Goal: Task Accomplishment & Management: Use online tool/utility

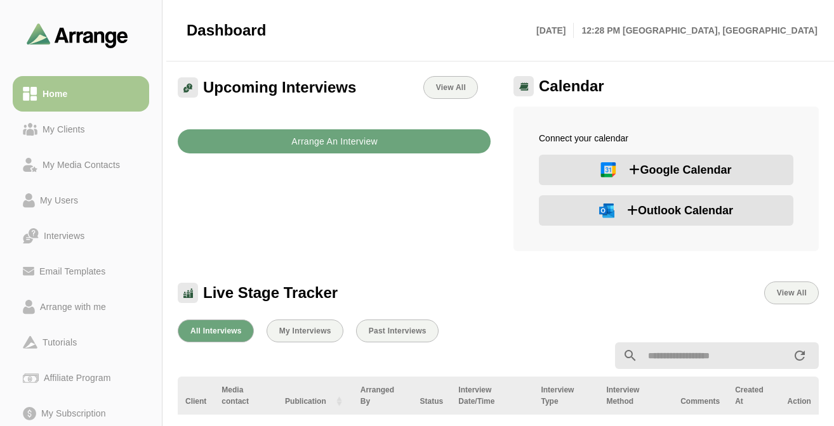
click at [331, 135] on b "Arrange An Interview" at bounding box center [334, 141] width 87 height 24
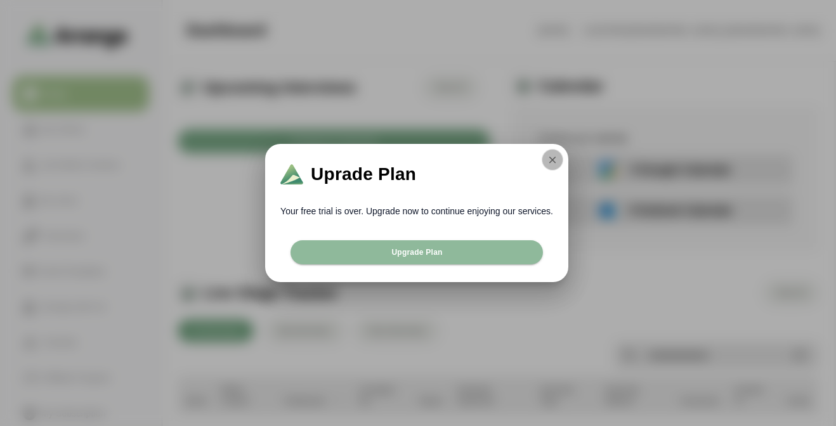
click at [557, 153] on button "button" at bounding box center [553, 160] width 22 height 22
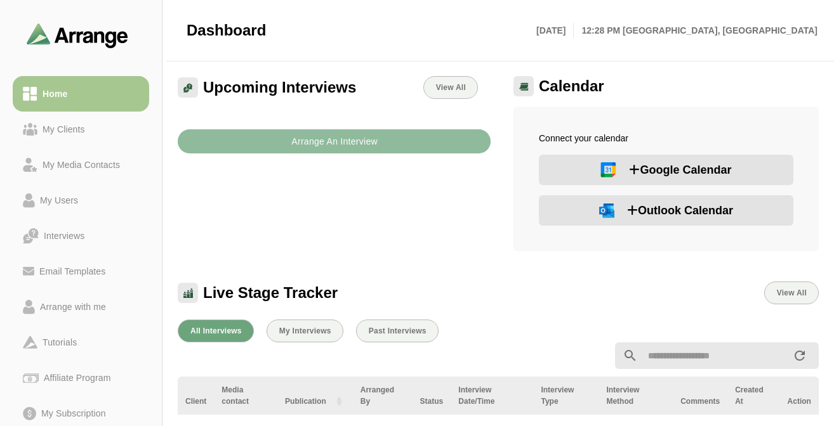
click at [348, 145] on b "Arrange An Interview" at bounding box center [334, 141] width 87 height 24
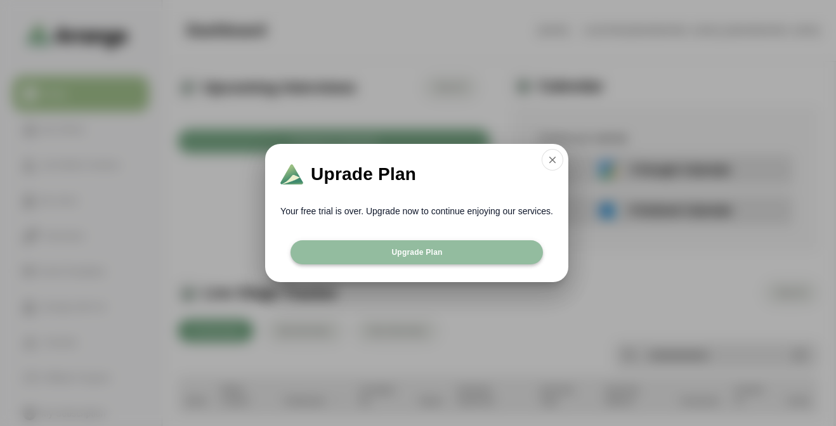
click at [401, 249] on span "Upgrade Plan" at bounding box center [416, 252] width 51 height 10
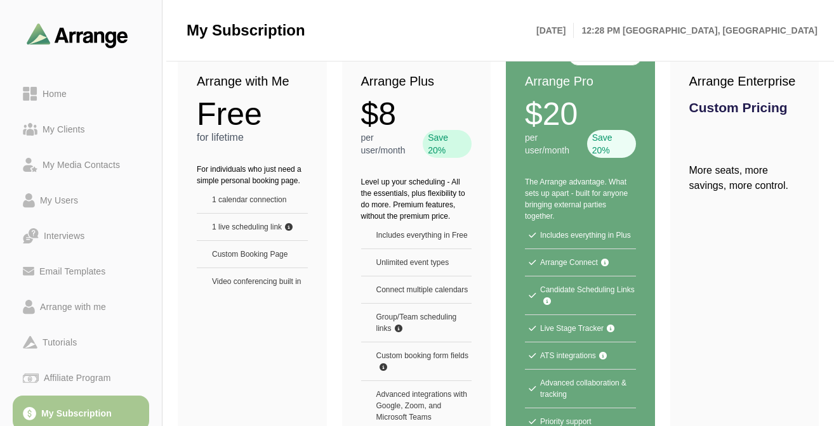
scroll to position [174, 0]
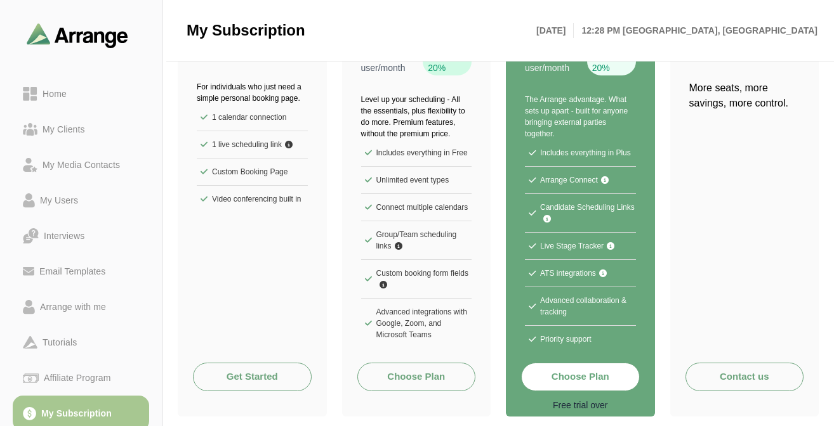
click at [246, 382] on link "Get Started" at bounding box center [252, 377] width 119 height 29
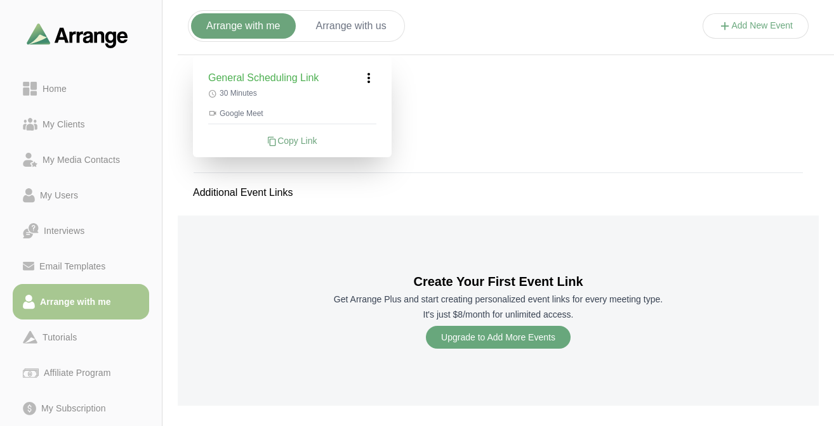
click at [479, 197] on div "Additional Event Links" at bounding box center [498, 193] width 641 height 46
click at [331, 27] on button "Arrange with us" at bounding box center [351, 25] width 101 height 25
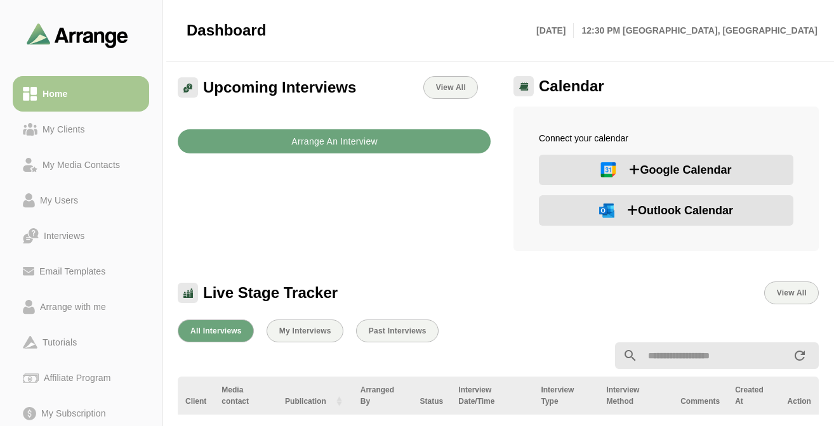
click at [334, 138] on b "Arrange An Interview" at bounding box center [334, 141] width 87 height 24
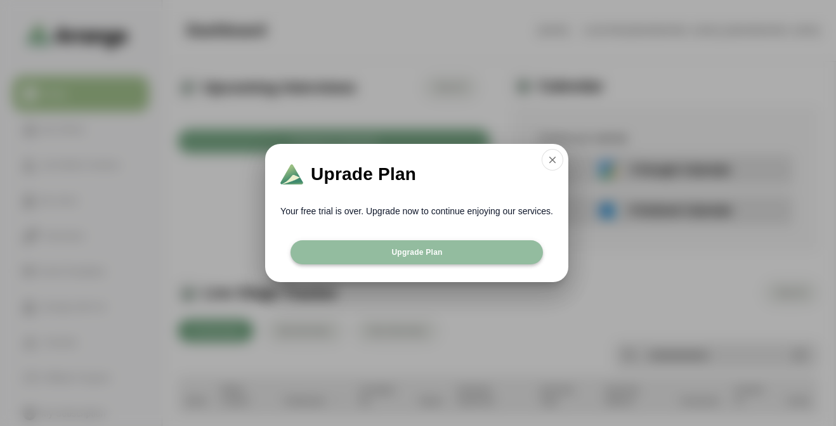
click at [438, 252] on span "Upgrade Plan" at bounding box center [416, 252] width 51 height 10
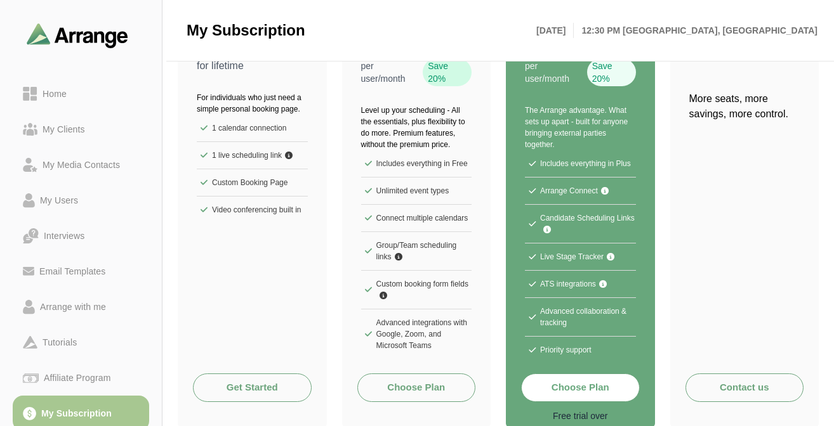
scroll to position [174, 0]
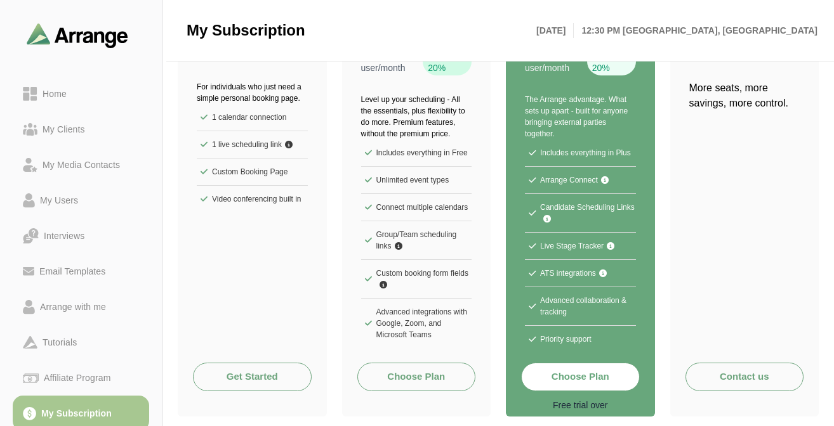
click at [236, 372] on link "Get Started" at bounding box center [252, 377] width 119 height 29
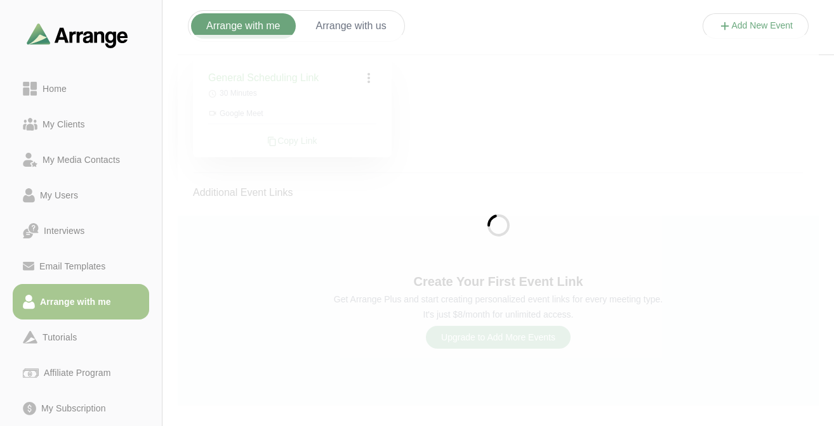
scroll to position [148, 0]
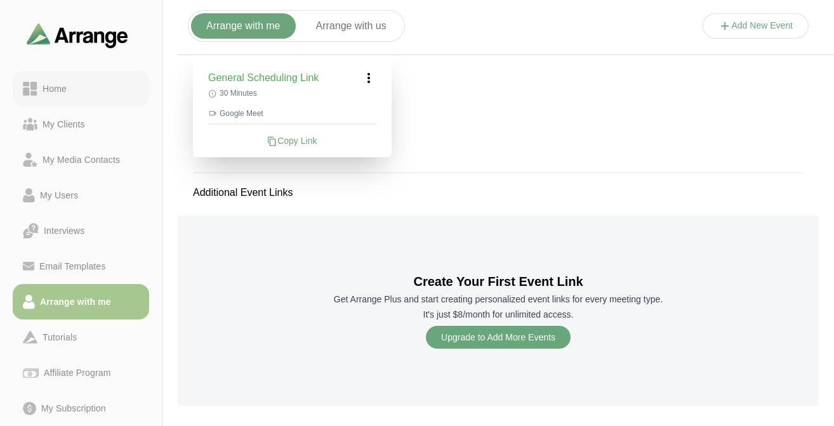
click at [59, 83] on div "Home" at bounding box center [54, 88] width 34 height 15
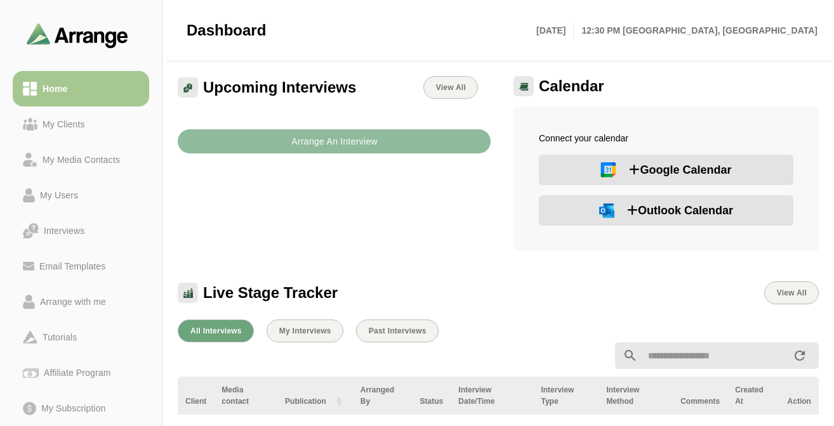
click at [305, 146] on b "Arrange An Interview" at bounding box center [334, 141] width 87 height 24
